Goal: Transaction & Acquisition: Purchase product/service

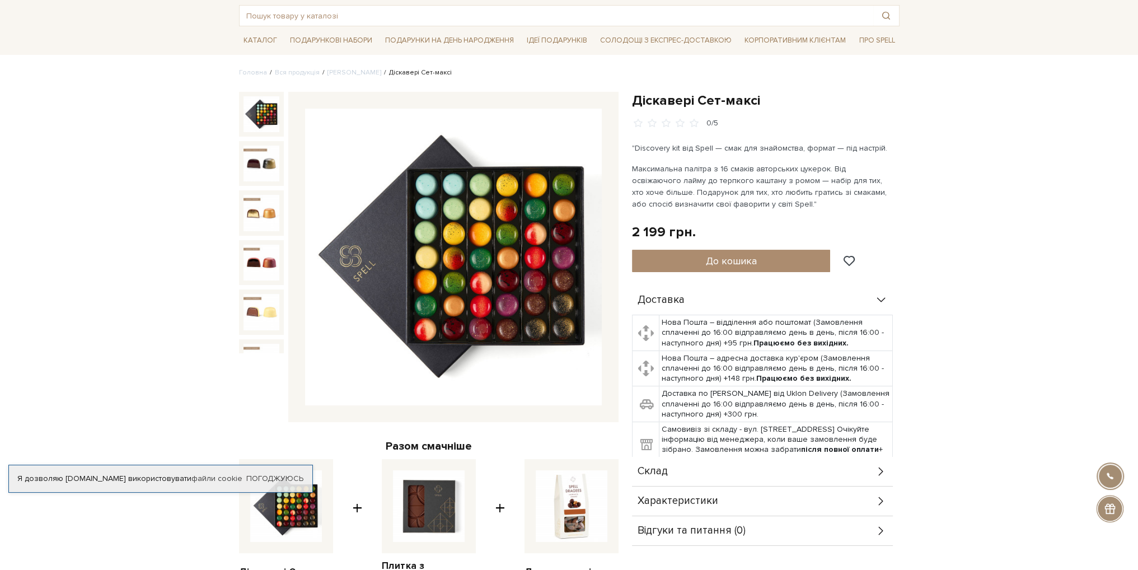
click at [882, 299] on icon at bounding box center [881, 300] width 12 height 12
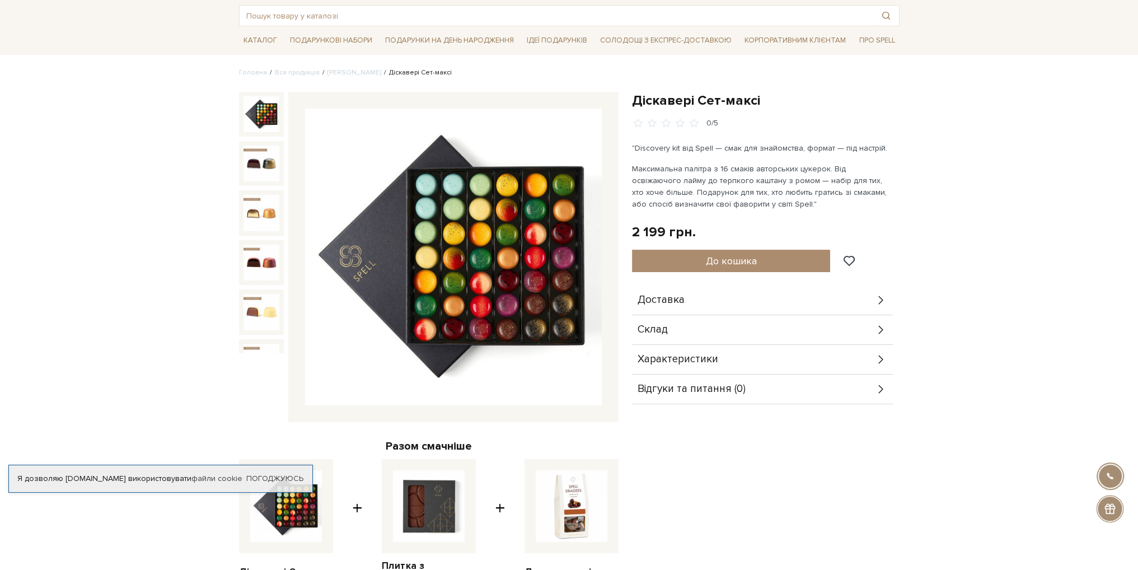
click at [882, 299] on icon at bounding box center [880, 300] width 4 height 8
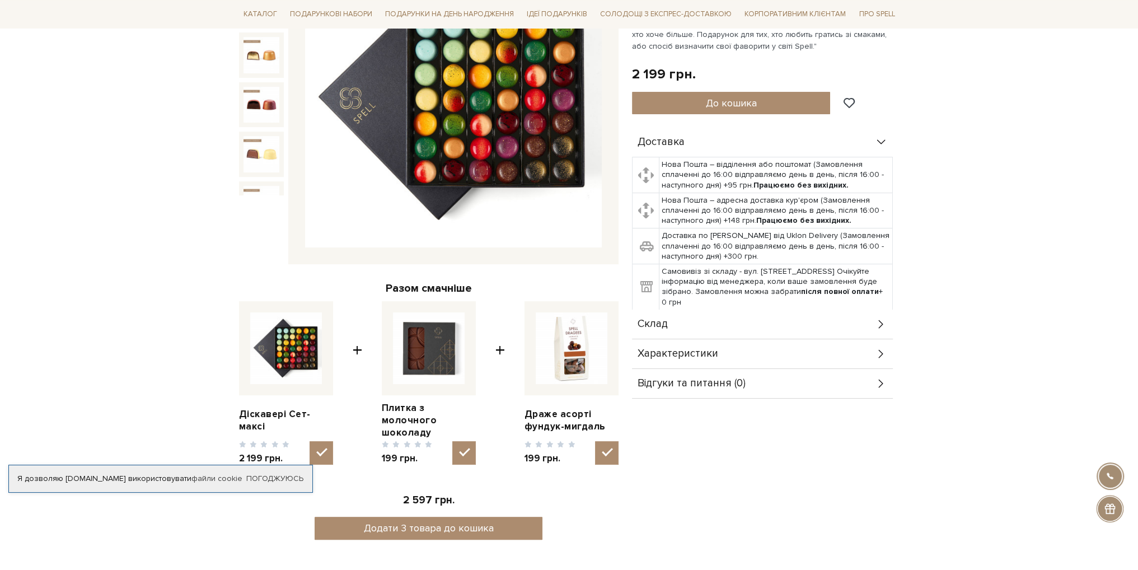
scroll to position [224, 0]
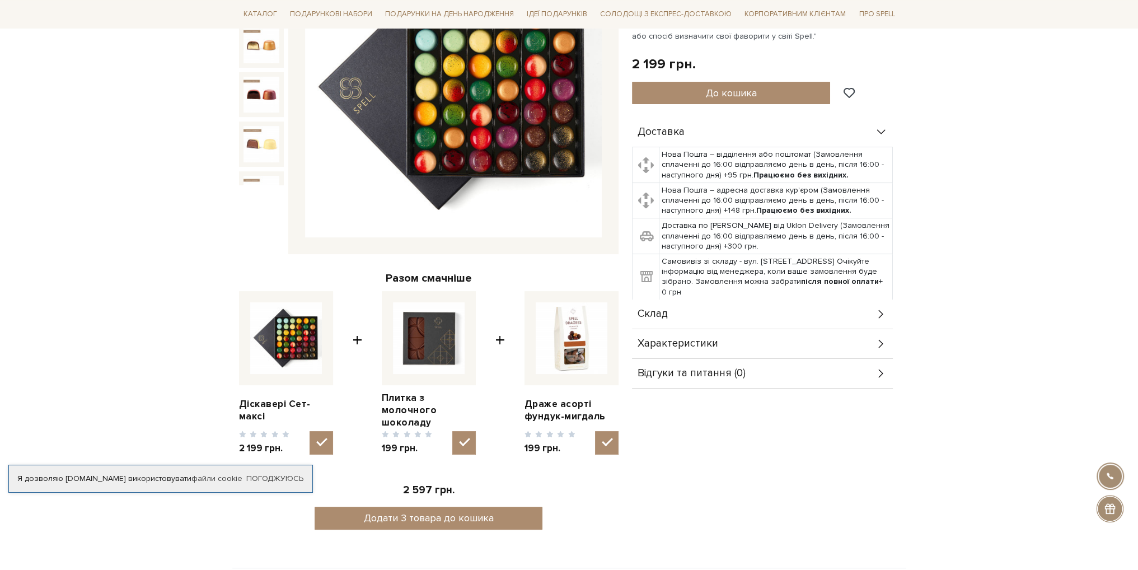
click at [879, 314] on icon at bounding box center [881, 314] width 12 height 12
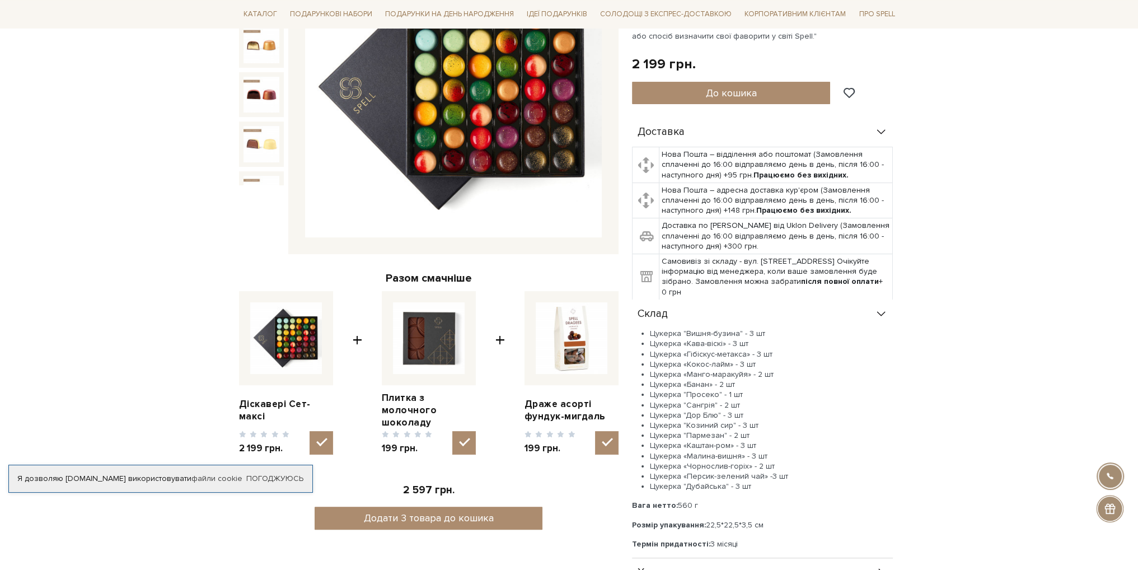
click at [878, 314] on icon at bounding box center [881, 314] width 12 height 12
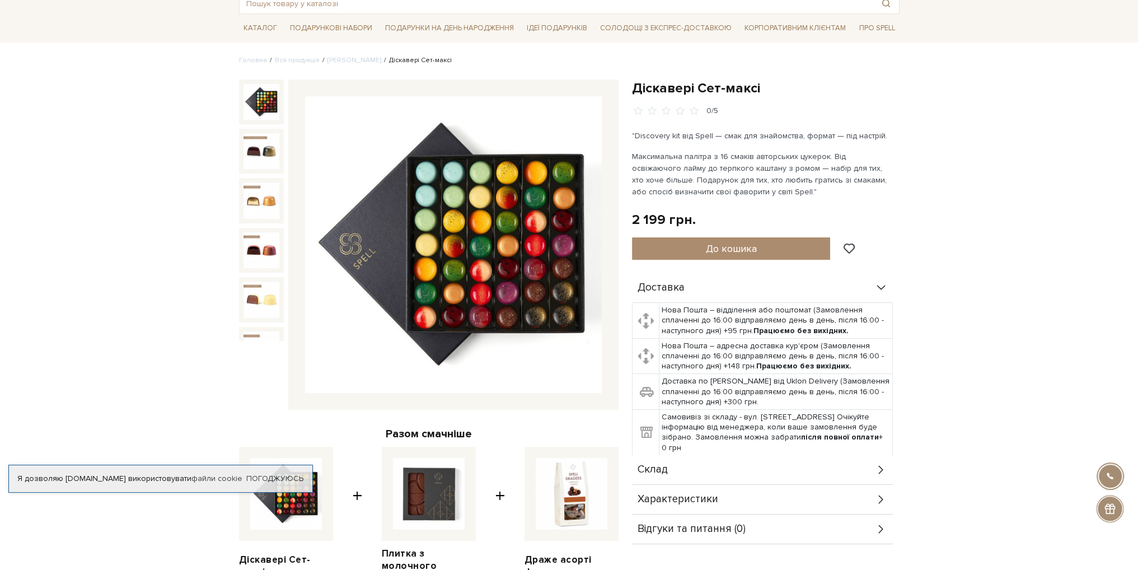
scroll to position [56, 0]
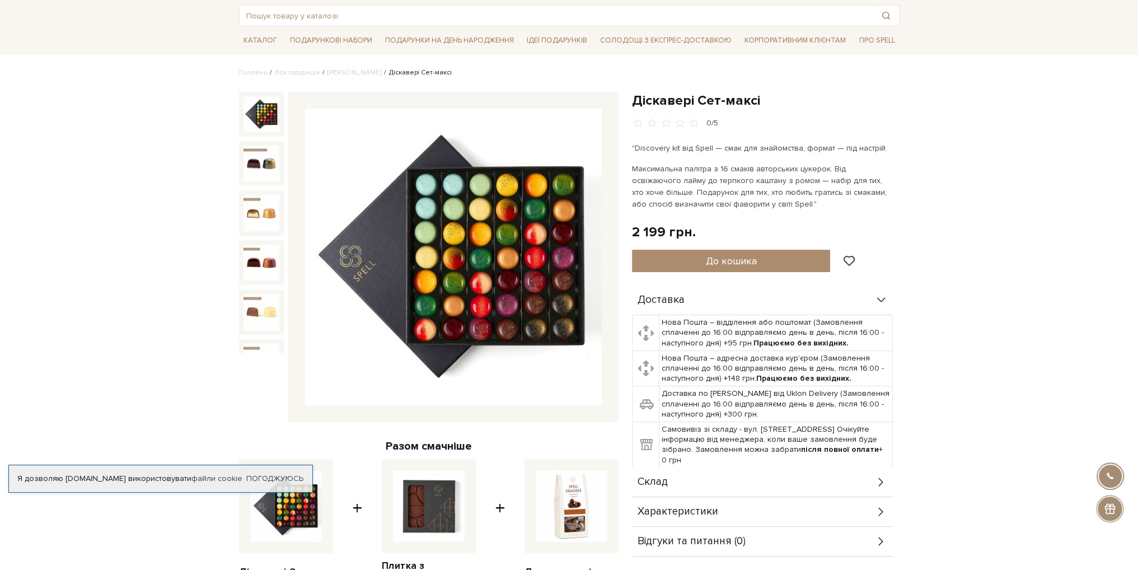
drag, startPoint x: 880, startPoint y: 298, endPoint x: 867, endPoint y: 284, distance: 19.4
click at [880, 298] on icon at bounding box center [881, 300] width 12 height 12
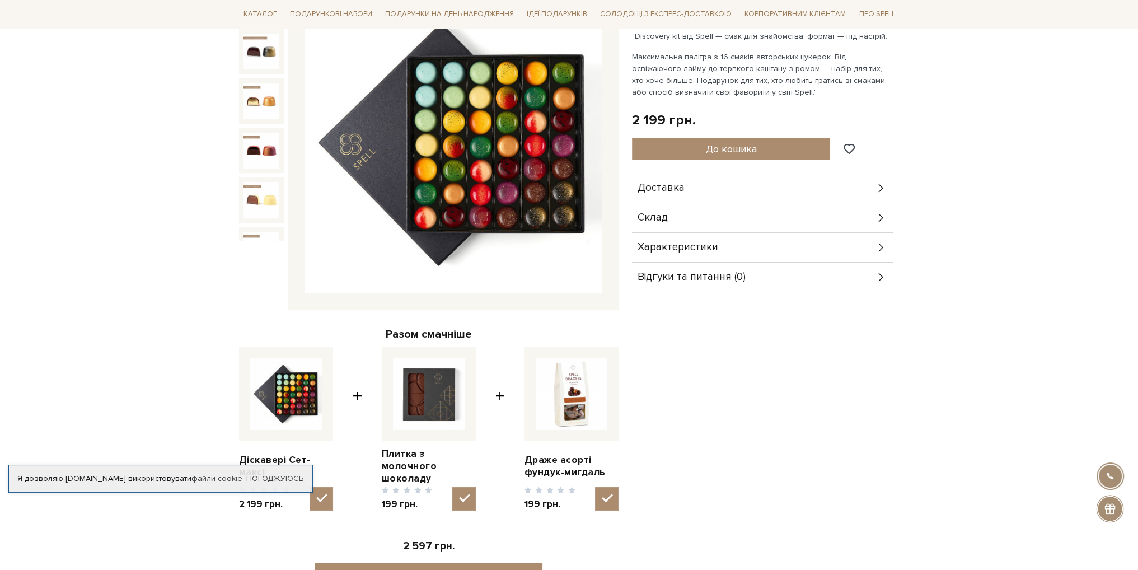
scroll to position [0, 0]
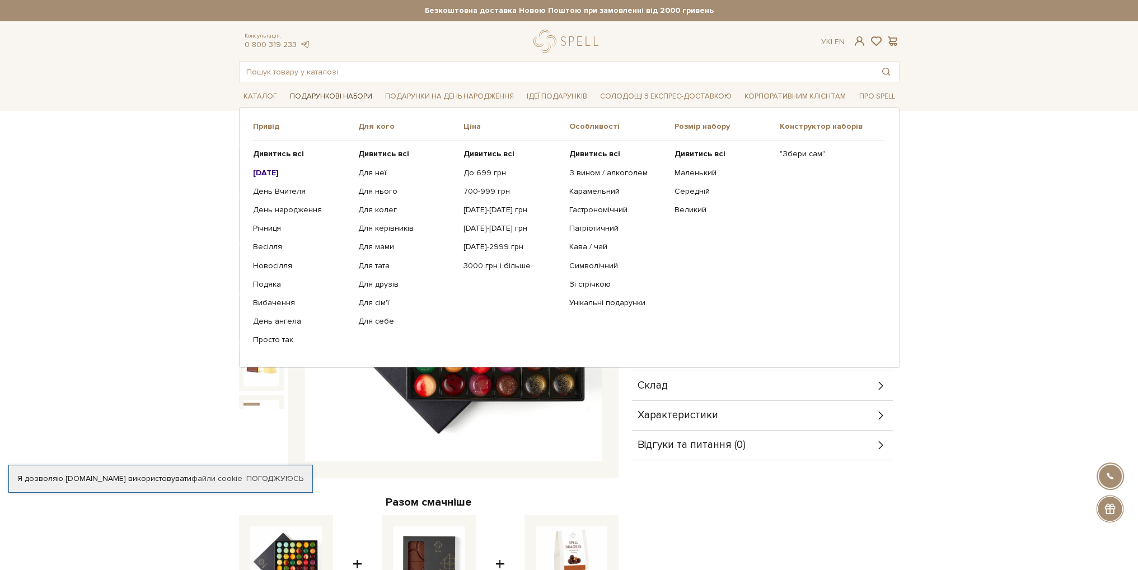
click at [318, 96] on link "Подарункові набори" at bounding box center [331, 96] width 91 height 17
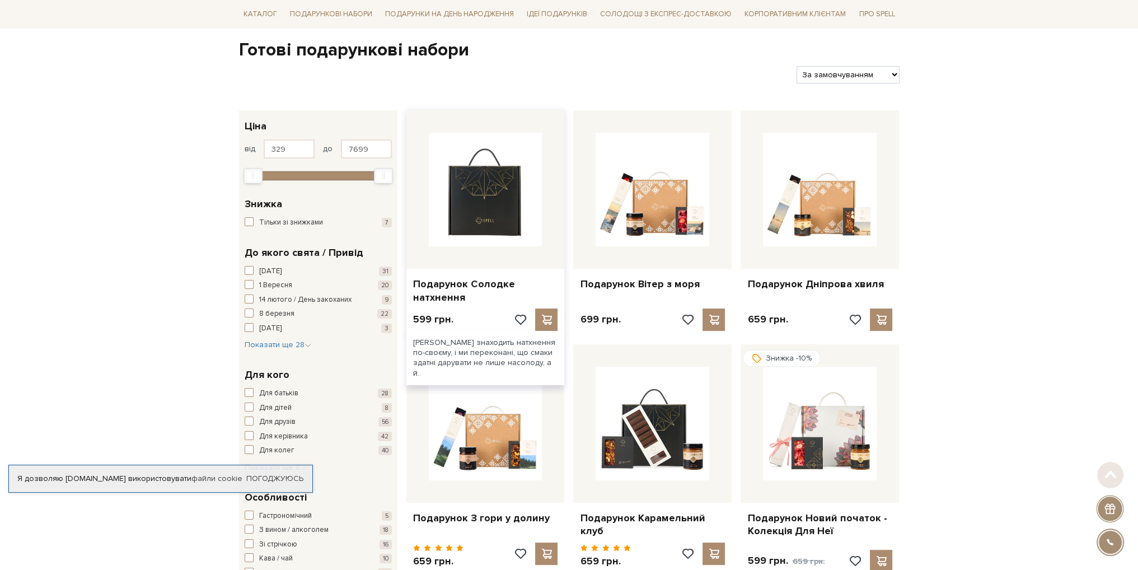
scroll to position [112, 0]
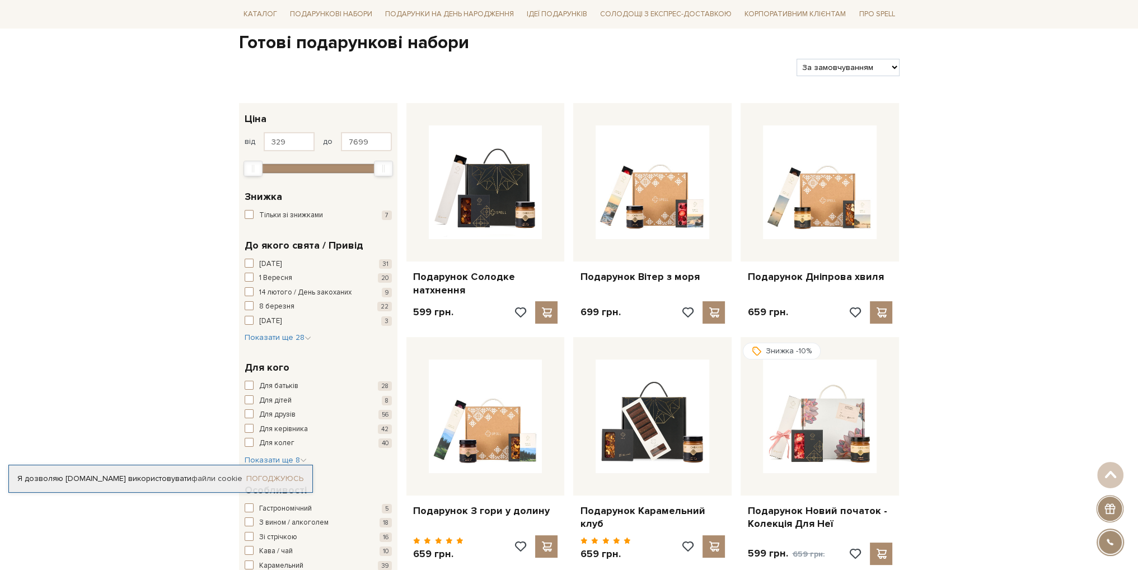
click at [274, 478] on link "Погоджуюсь" at bounding box center [274, 479] width 57 height 10
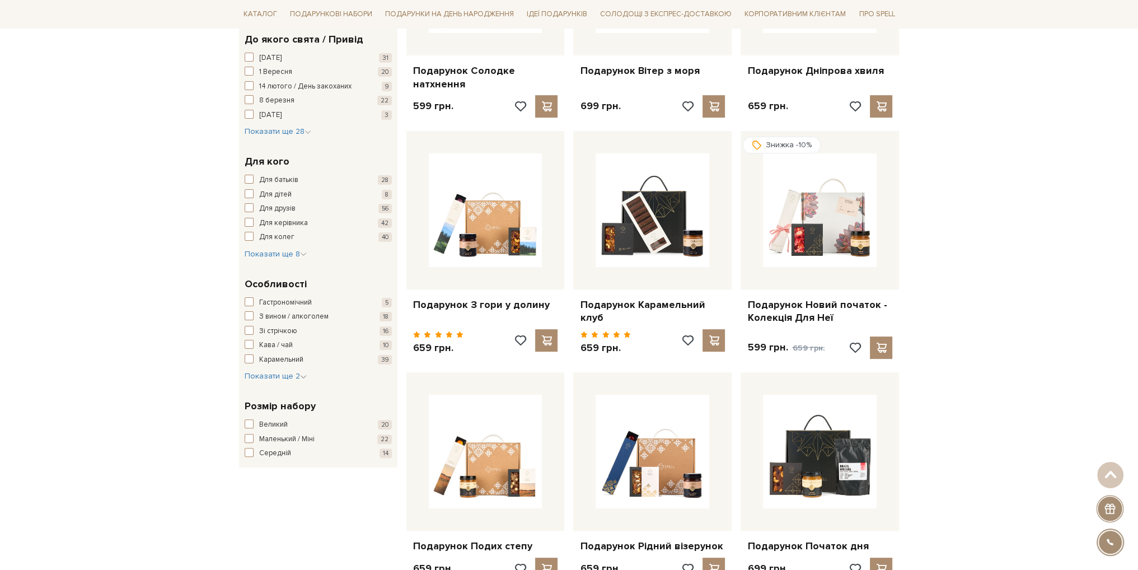
scroll to position [392, 0]
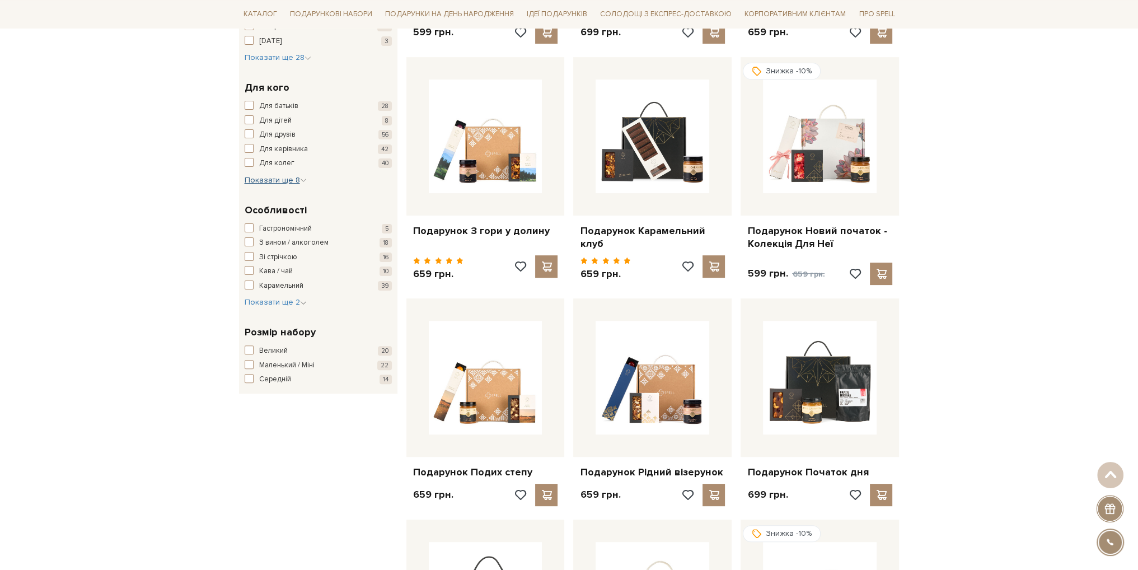
click at [292, 180] on span "Показати ще 8" at bounding box center [276, 180] width 62 height 10
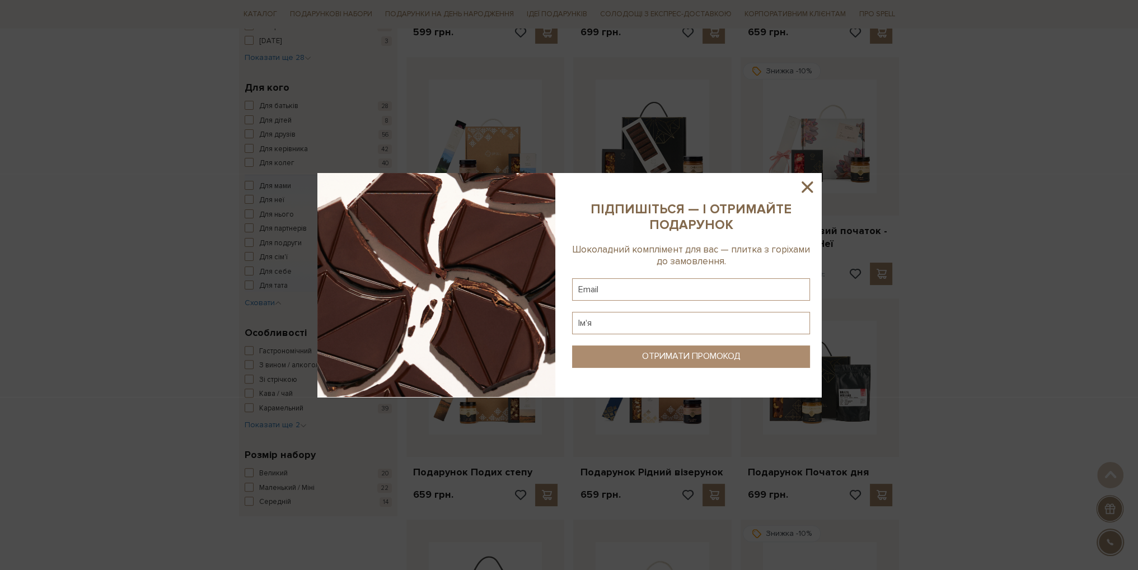
click at [266, 305] on div at bounding box center [569, 285] width 1138 height 570
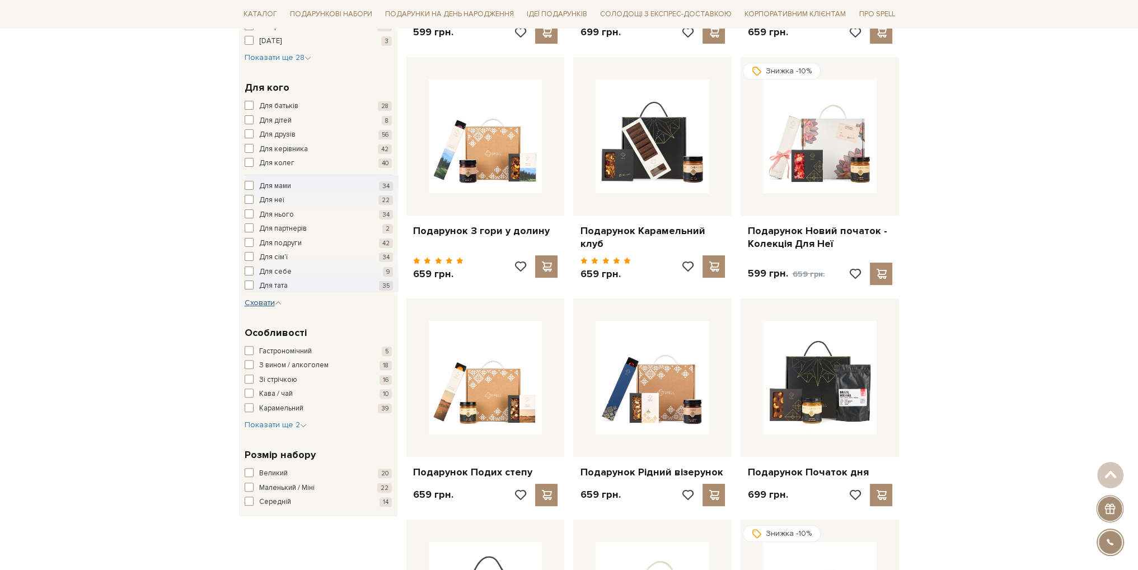
click at [273, 300] on span "Сховати" at bounding box center [263, 303] width 37 height 10
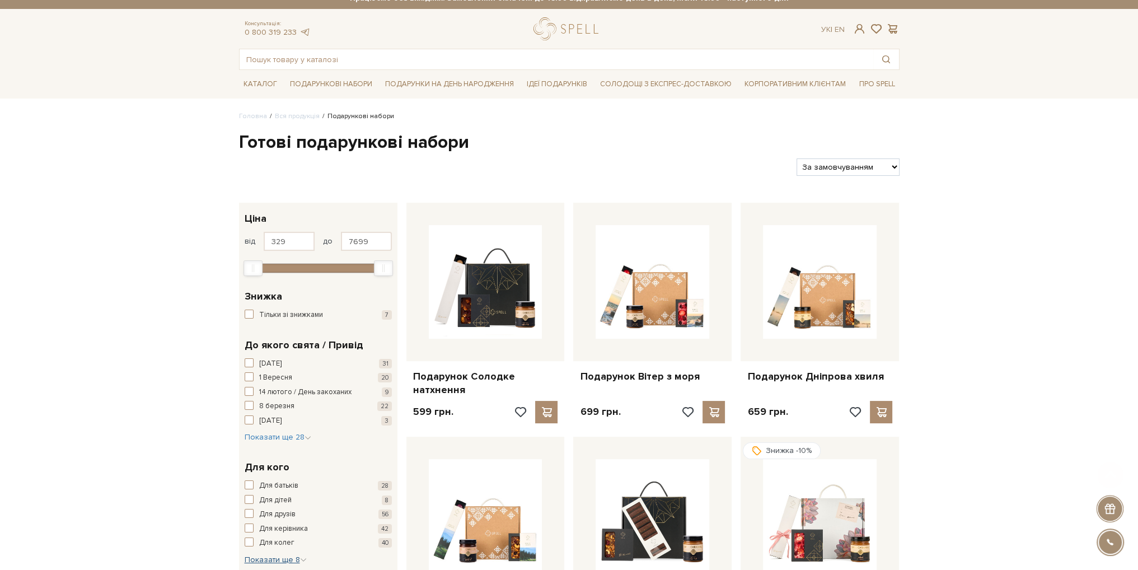
scroll to position [0, 0]
